Goal: Information Seeking & Learning: Learn about a topic

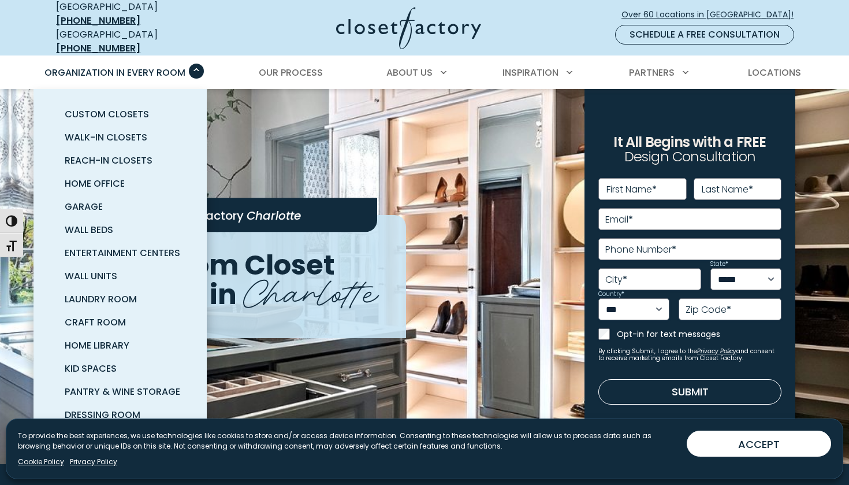
click at [125, 66] on span "Organization in Every Room" at bounding box center [114, 72] width 141 height 13
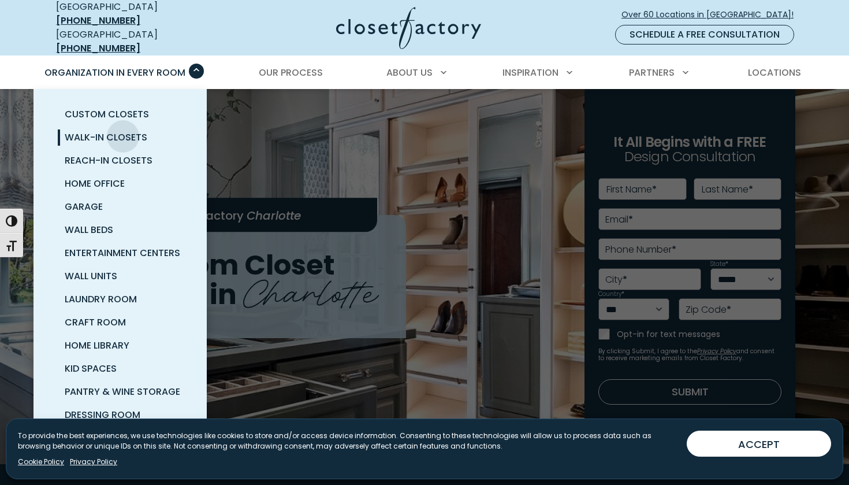
click at [123, 131] on span "Walk-In Closets" at bounding box center [106, 137] width 83 height 13
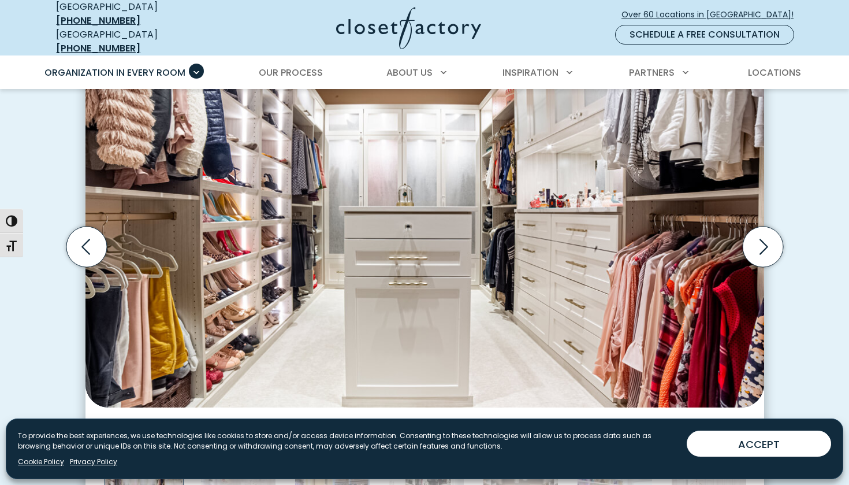
scroll to position [371, 0]
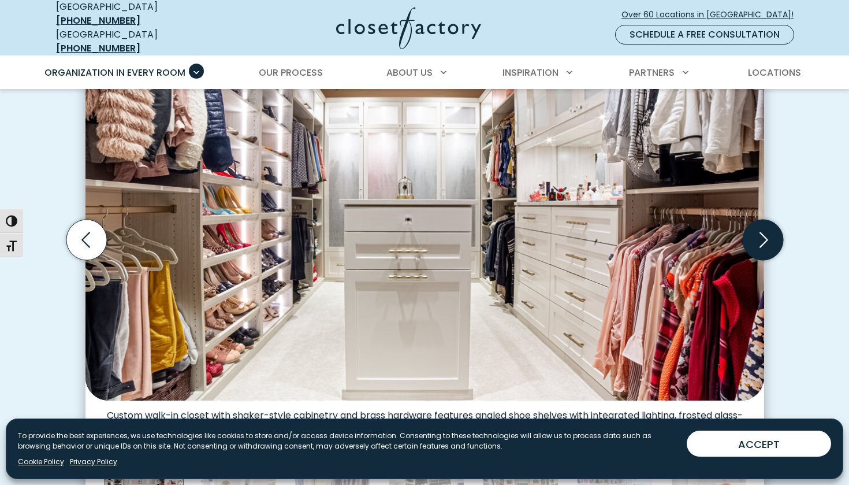
click at [764, 234] on icon "Next slide" at bounding box center [764, 240] width 9 height 16
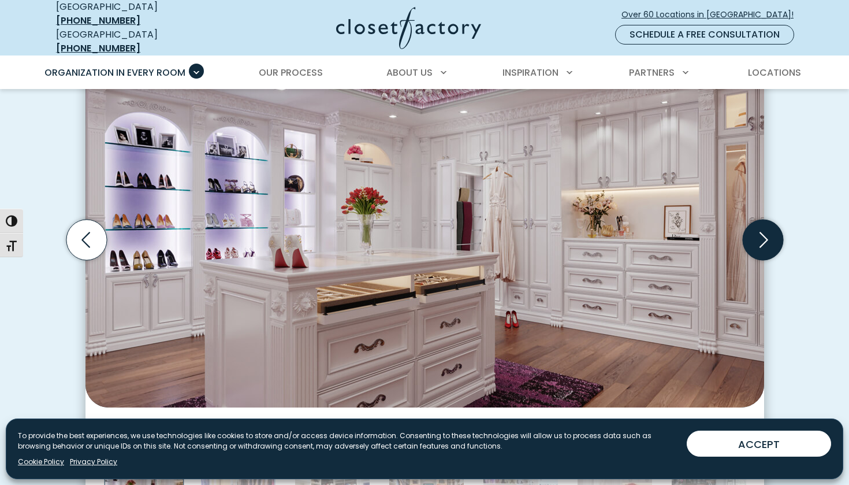
click at [764, 234] on icon "Next slide" at bounding box center [764, 240] width 9 height 16
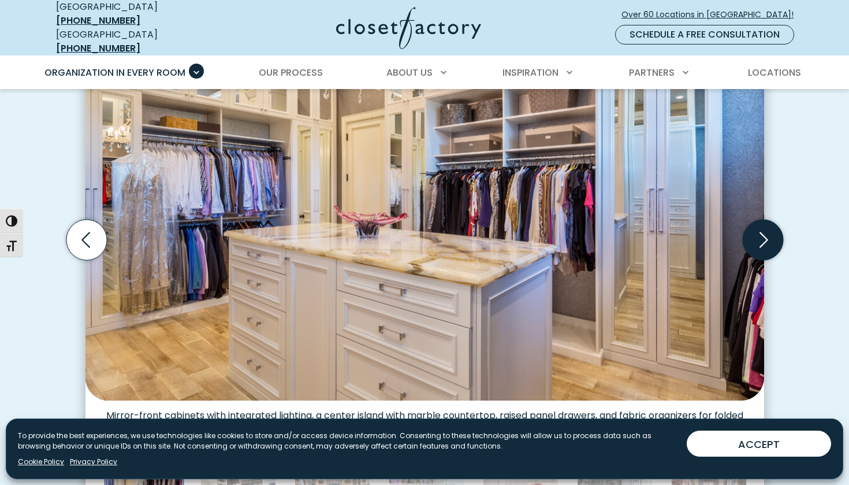
click at [764, 234] on icon "Next slide" at bounding box center [764, 240] width 9 height 16
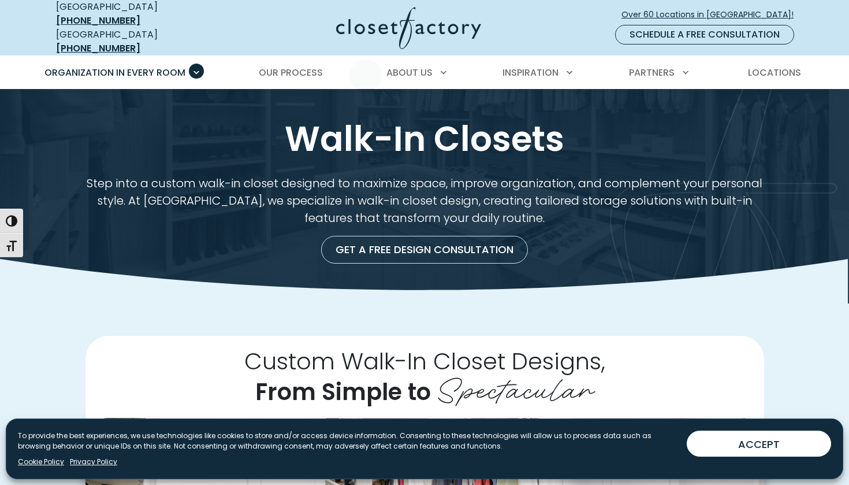
scroll to position [0, 0]
